Goal: Navigation & Orientation: Understand site structure

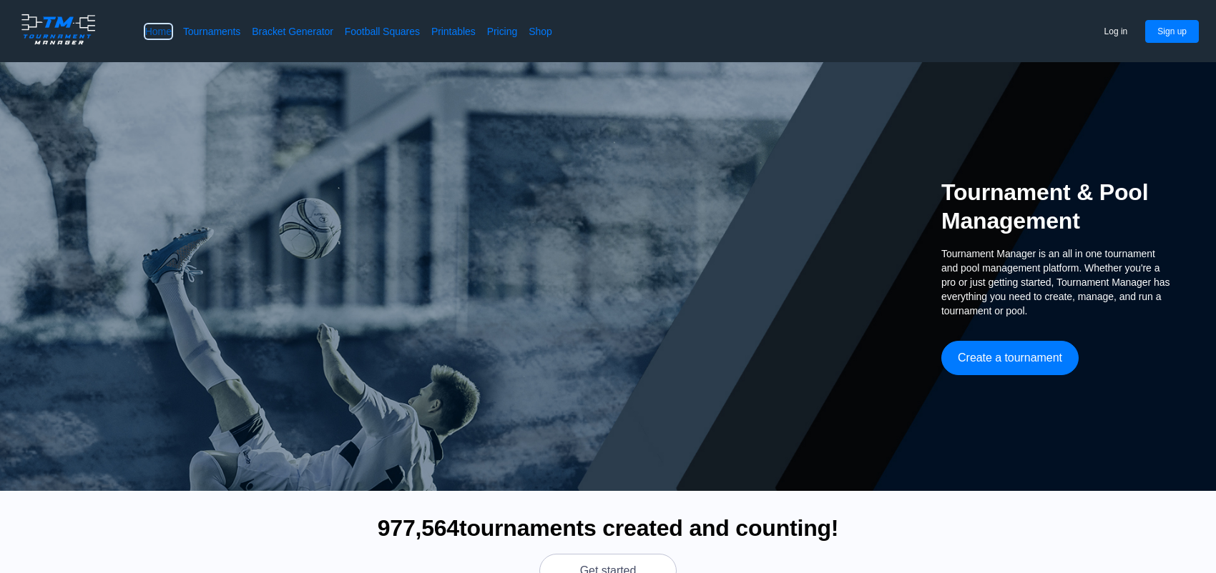
click at [162, 29] on link "Home" at bounding box center [158, 31] width 26 height 14
click at [214, 32] on link "Tournaments" at bounding box center [211, 31] width 57 height 14
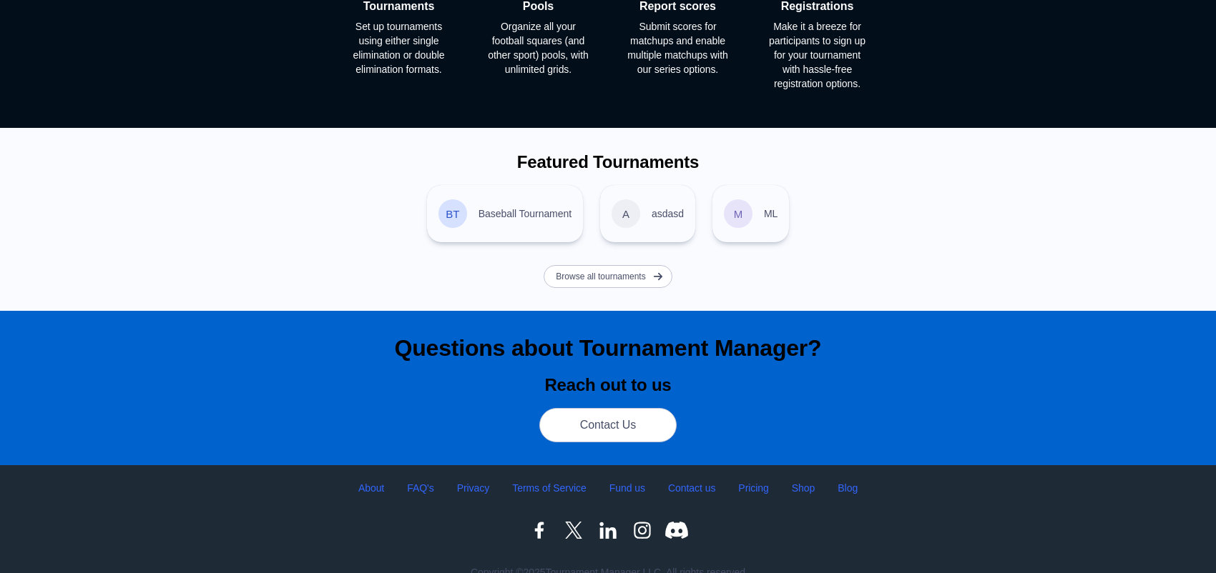
scroll to position [692, 0]
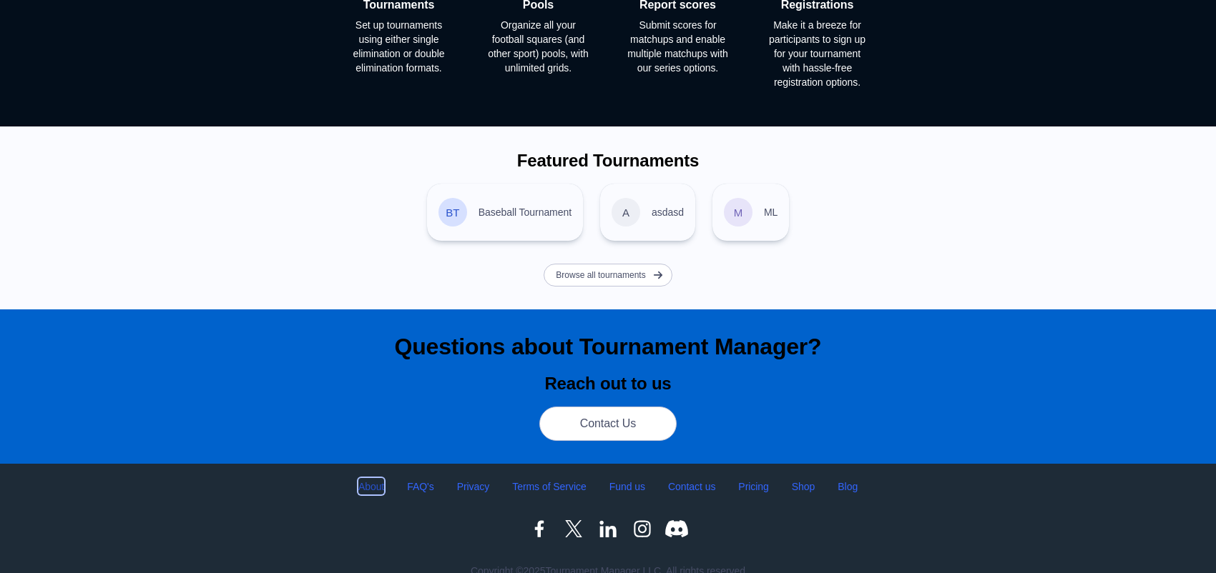
click at [379, 482] on link "About" at bounding box center [371, 486] width 26 height 16
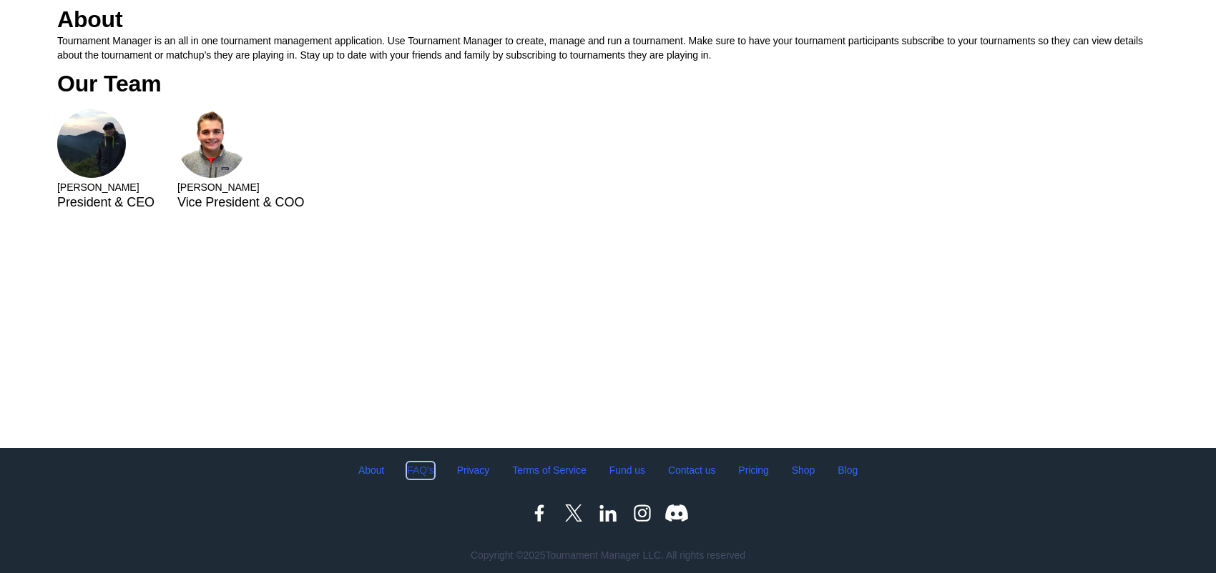
click at [423, 471] on link "FAQ's" at bounding box center [420, 471] width 26 height 16
